Goal: Navigation & Orientation: Find specific page/section

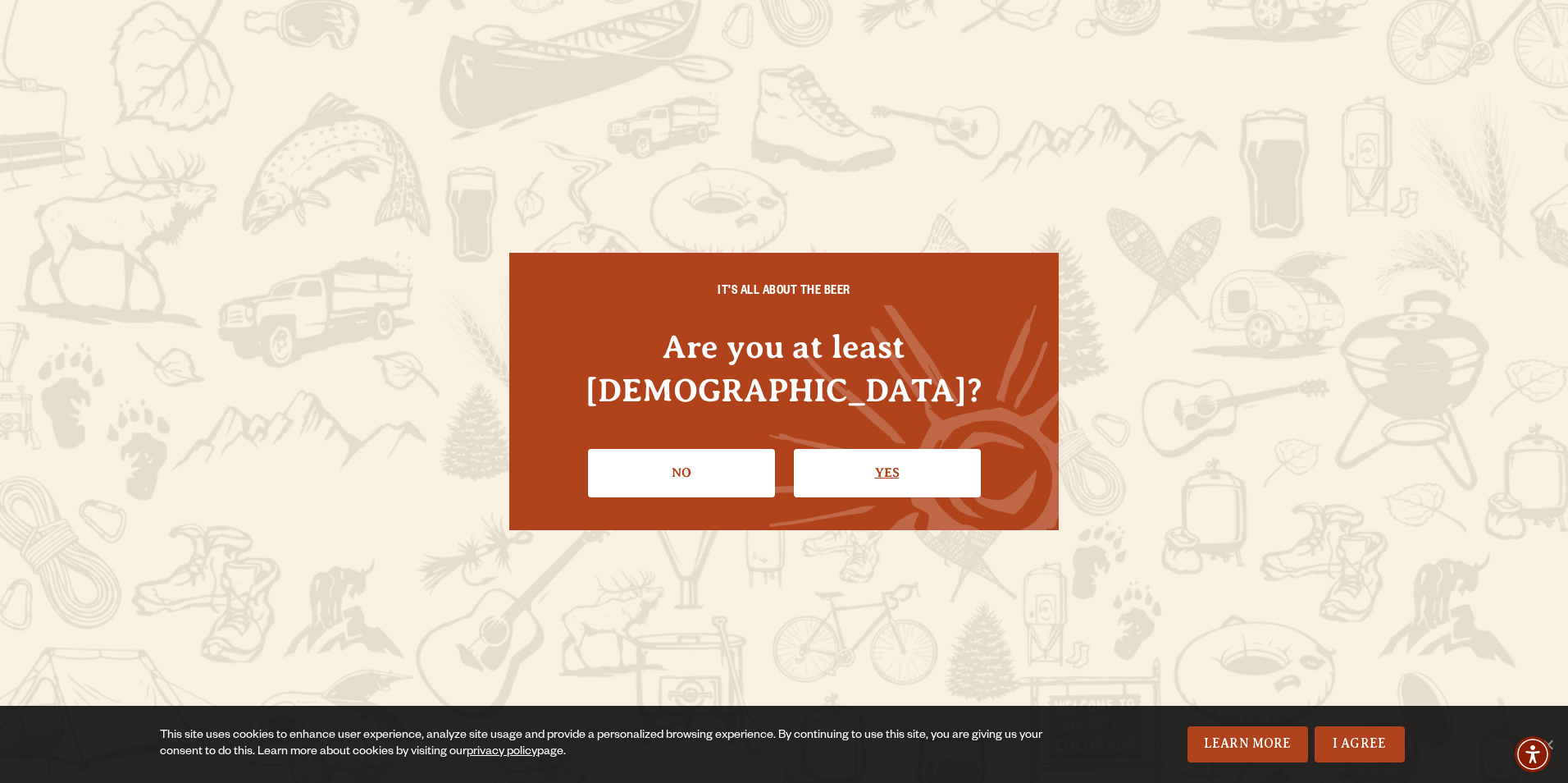
click at [886, 455] on link "Yes" at bounding box center [887, 473] width 187 height 48
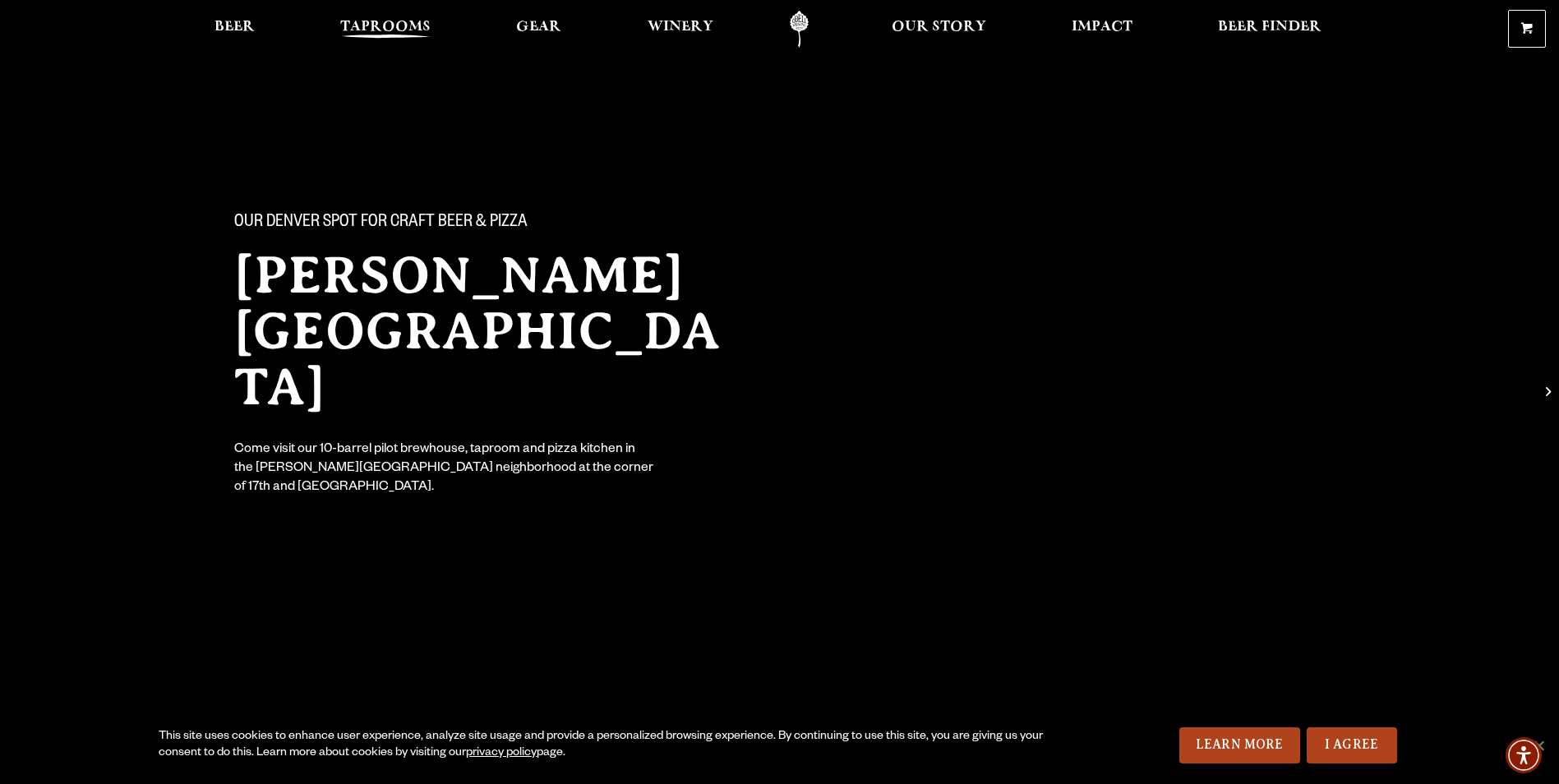
click at [375, 27] on span "Taprooms" at bounding box center [385, 26] width 90 height 13
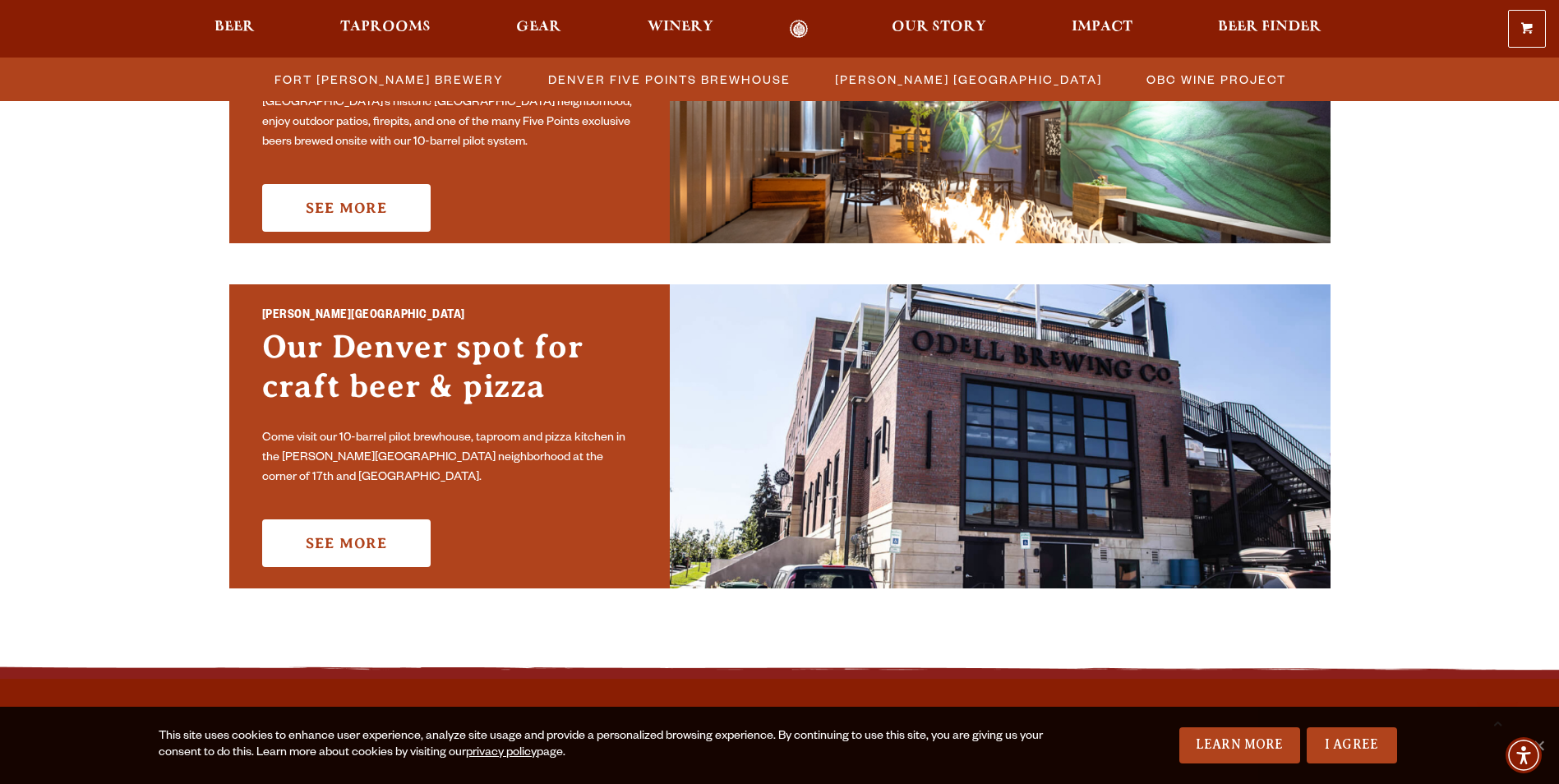
scroll to position [1036, 0]
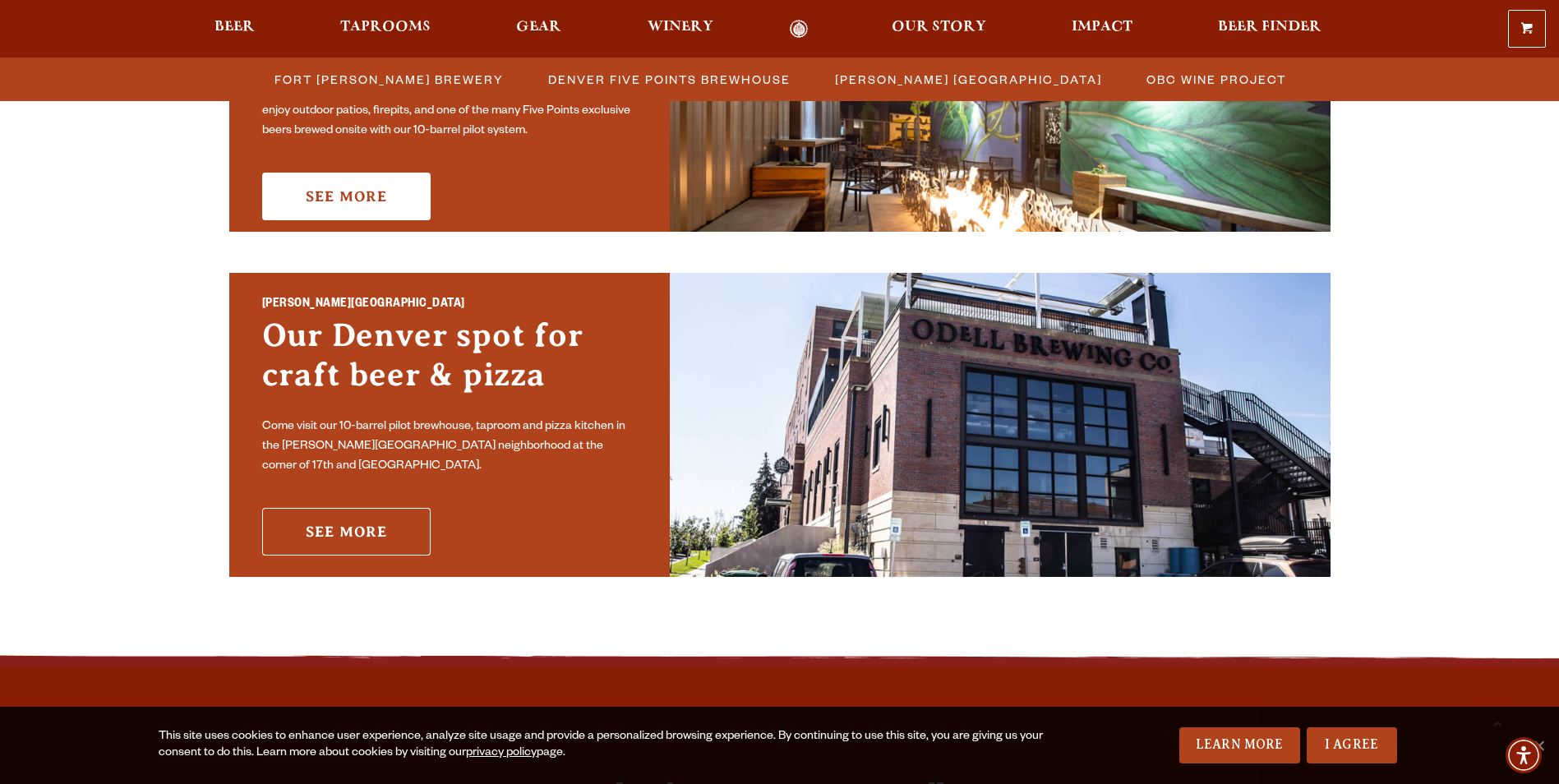
click at [314, 510] on link "See More" at bounding box center [347, 532] width 168 height 48
